Goal: Transaction & Acquisition: Purchase product/service

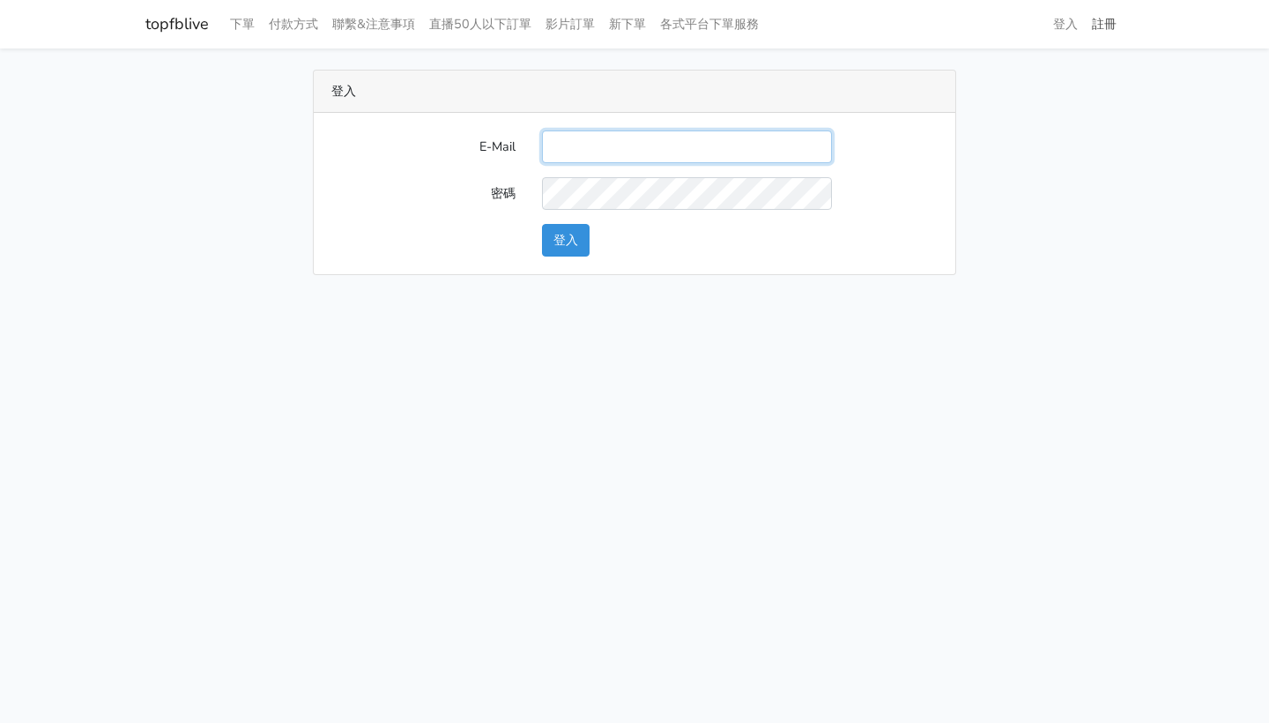
type input "[EMAIL_ADDRESS]"
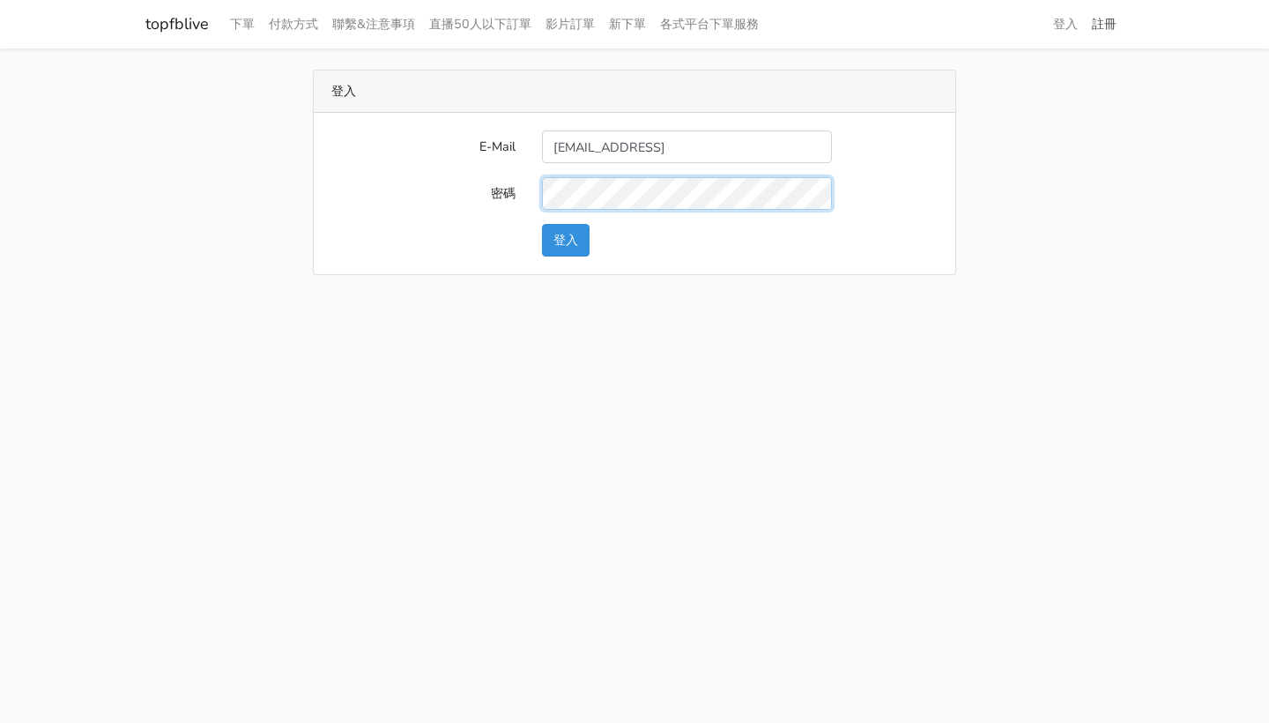
click at [566, 240] on button "登入" at bounding box center [566, 240] width 48 height 33
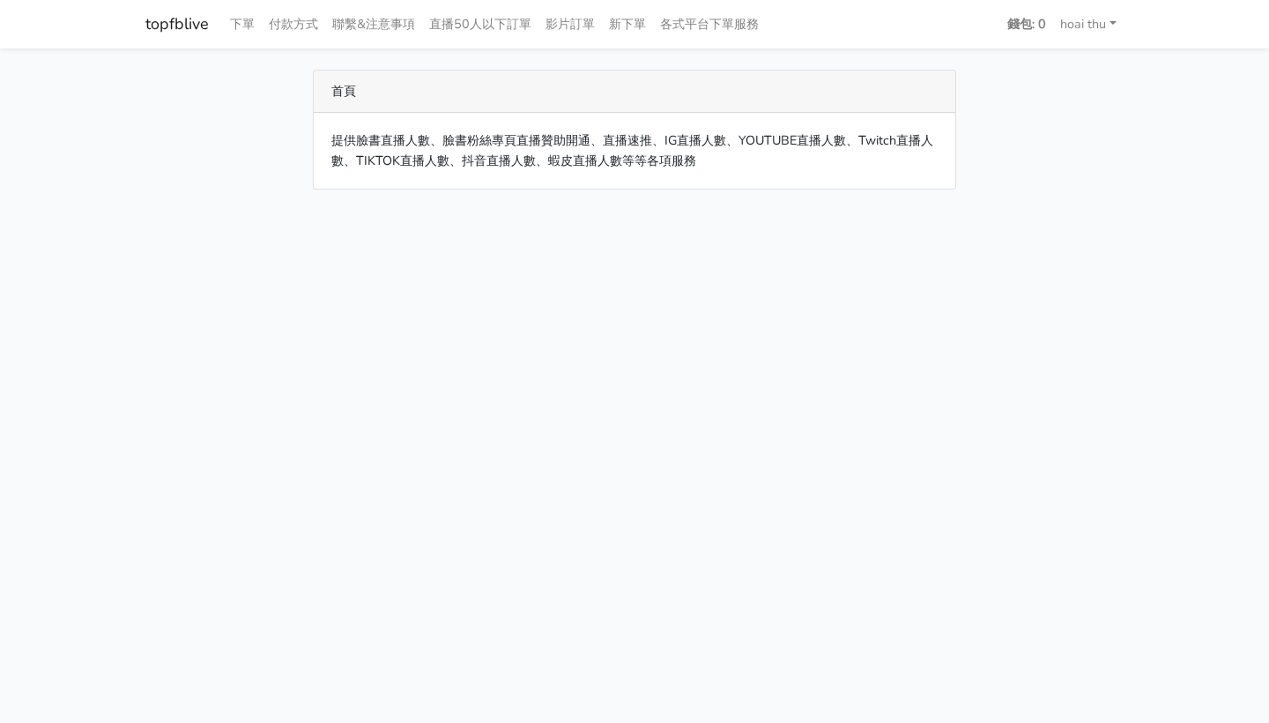
click at [352, 94] on div "首頁" at bounding box center [635, 92] width 642 height 42
click at [242, 26] on link "下單" at bounding box center [242, 24] width 39 height 34
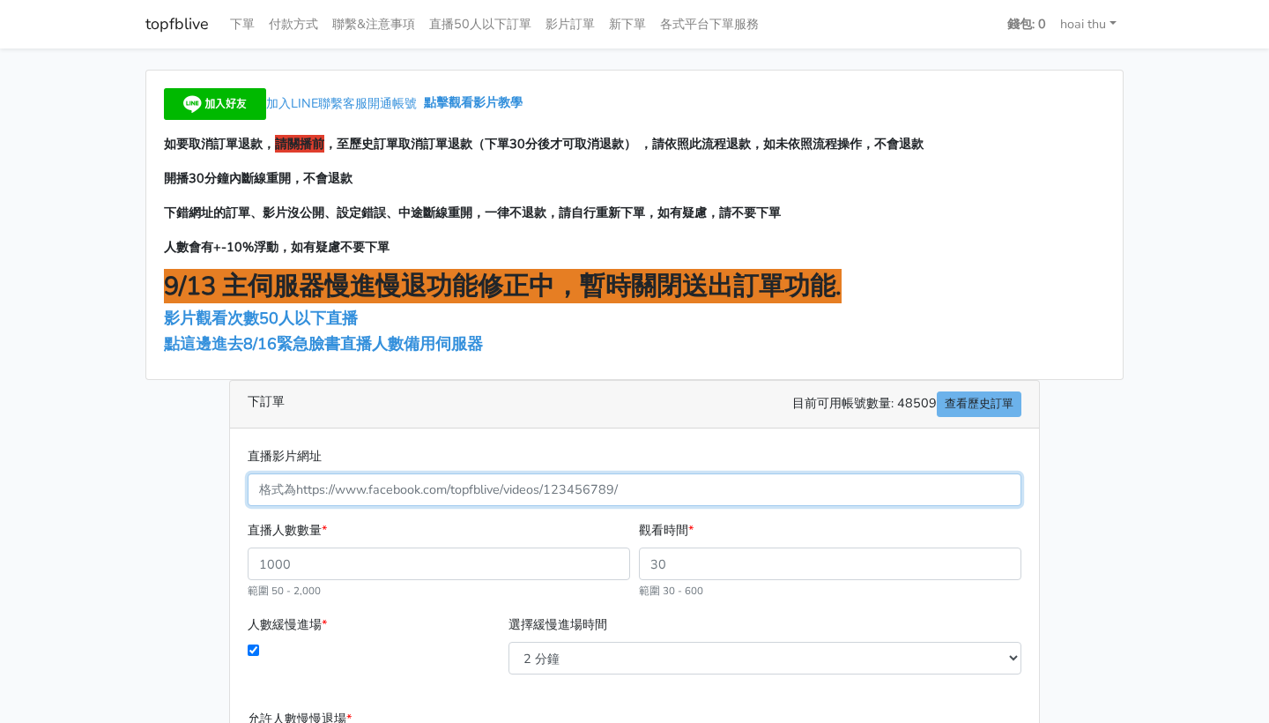
click at [452, 492] on input "直播影片網址" at bounding box center [635, 489] width 774 height 33
paste input "https://www.facebook.com/100069024922274/videos/753434387556984"
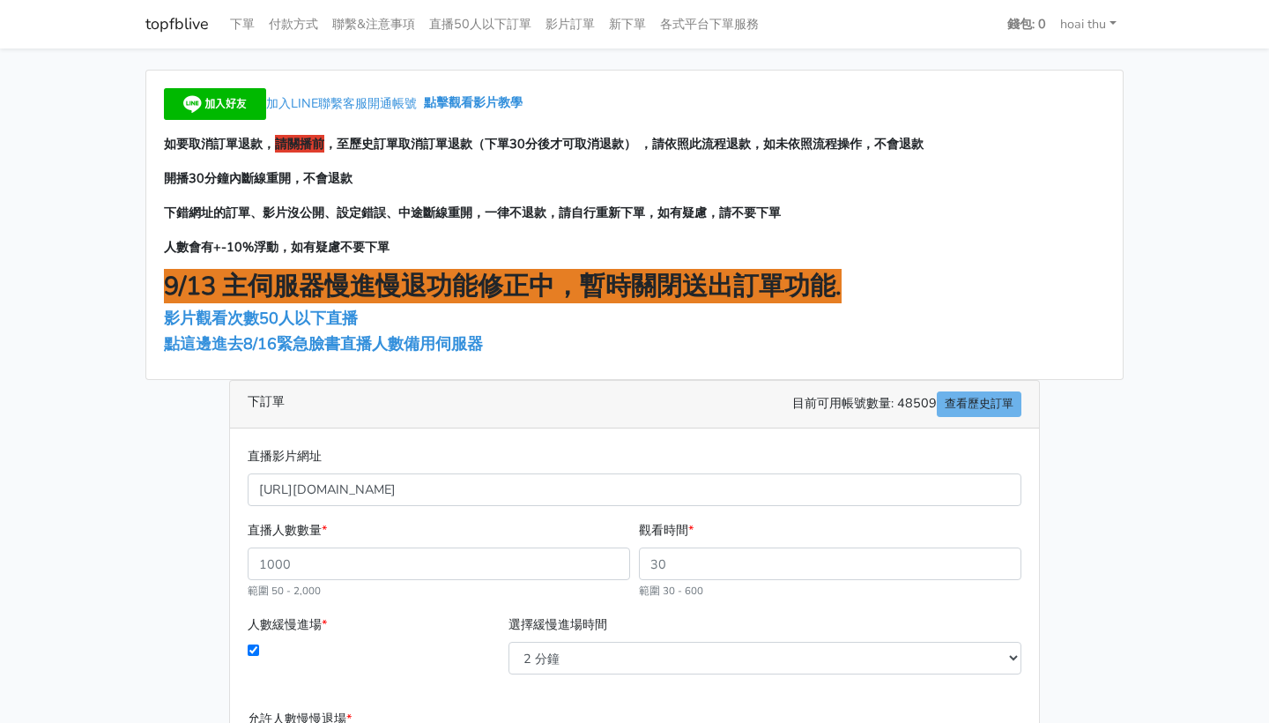
type input "753434387556984"
click at [152, 487] on div "加入LINE聯繫客服開通帳號 點擊觀看影片教學 如要取消訂單退款， 請關播前 ，至歷史訂單取消訂單退款（下單30分後才可取消退款） ，請依照此流程退款，如未依…" at bounding box center [634, 508] width 1005 height 877
